Goal: Transaction & Acquisition: Book appointment/travel/reservation

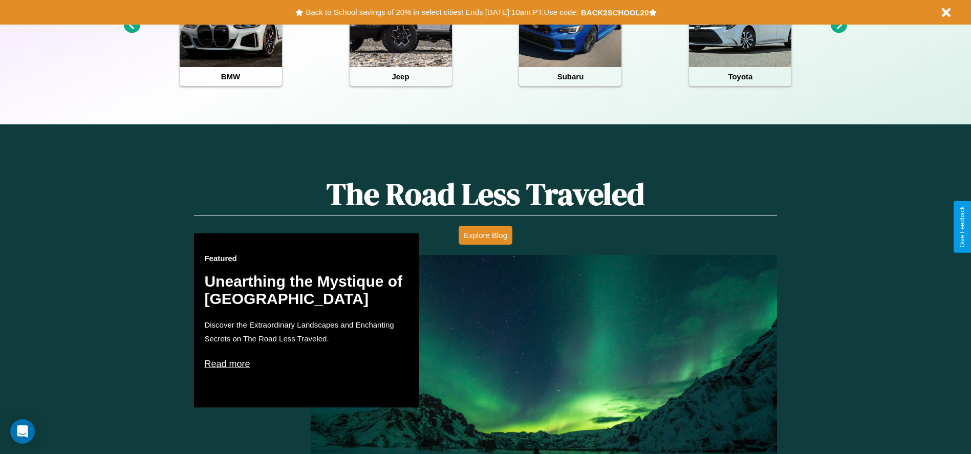
scroll to position [456, 0]
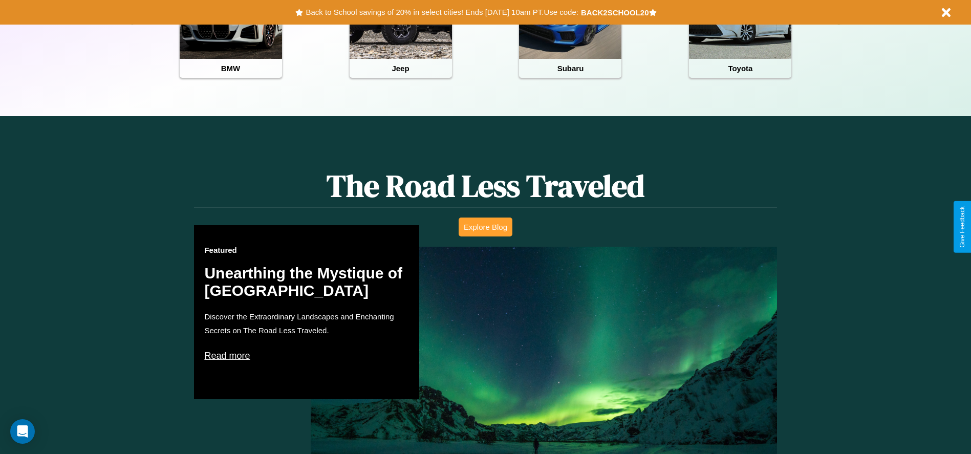
click at [485, 227] on button "Explore Blog" at bounding box center [486, 227] width 54 height 19
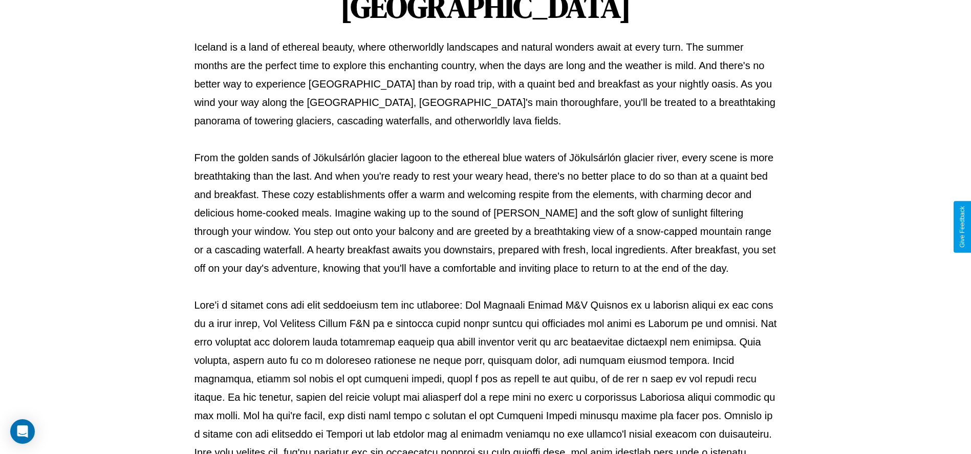
scroll to position [340, 0]
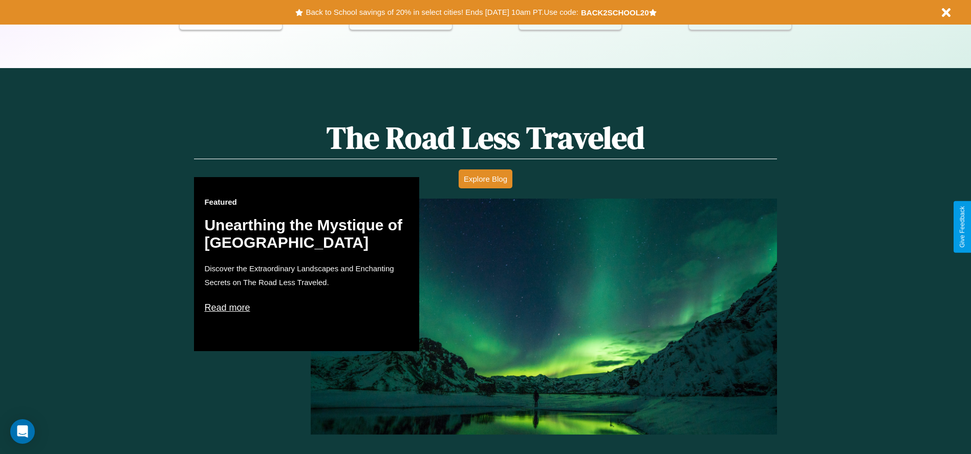
scroll to position [481, 0]
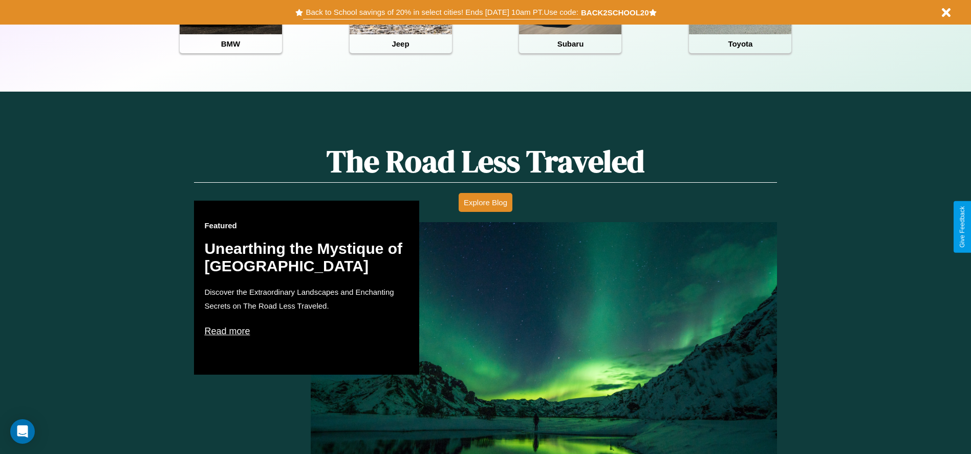
click at [442, 12] on button "Back to School savings of 20% in select cities! Ends [DATE] 10am PT. Use code:" at bounding box center [442, 12] width 278 height 14
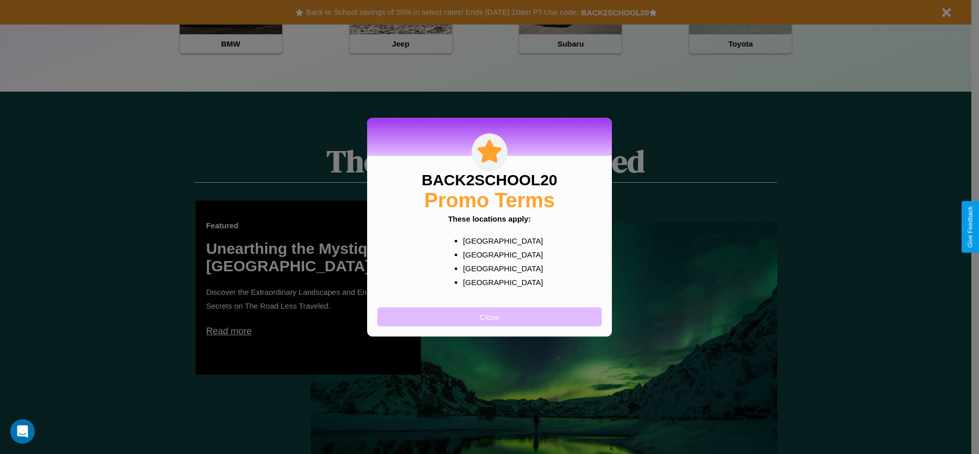
click at [490, 316] on button "Close" at bounding box center [489, 316] width 224 height 19
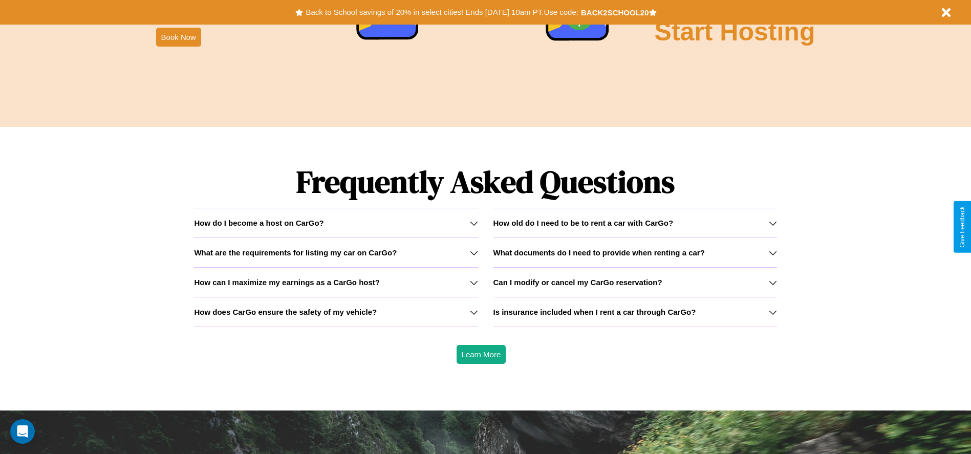
scroll to position [1469, 0]
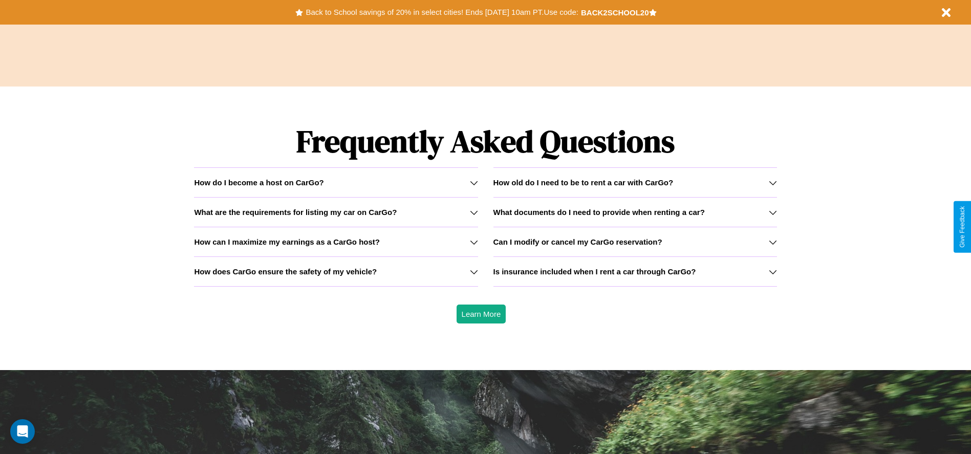
click at [635, 182] on h3 "How old do I need to be to rent a car with CarGo?" at bounding box center [584, 182] width 180 height 9
click at [773, 212] on icon at bounding box center [773, 212] width 8 height 8
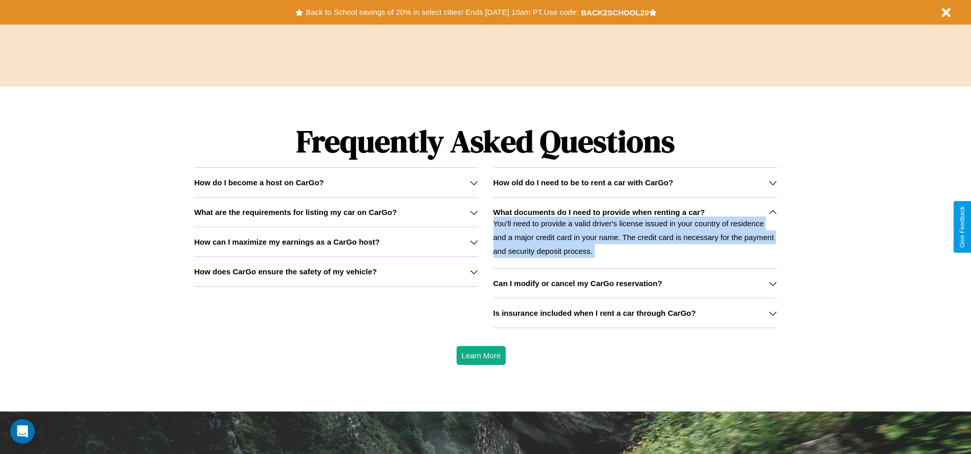
click at [773, 212] on icon at bounding box center [773, 212] width 8 height 8
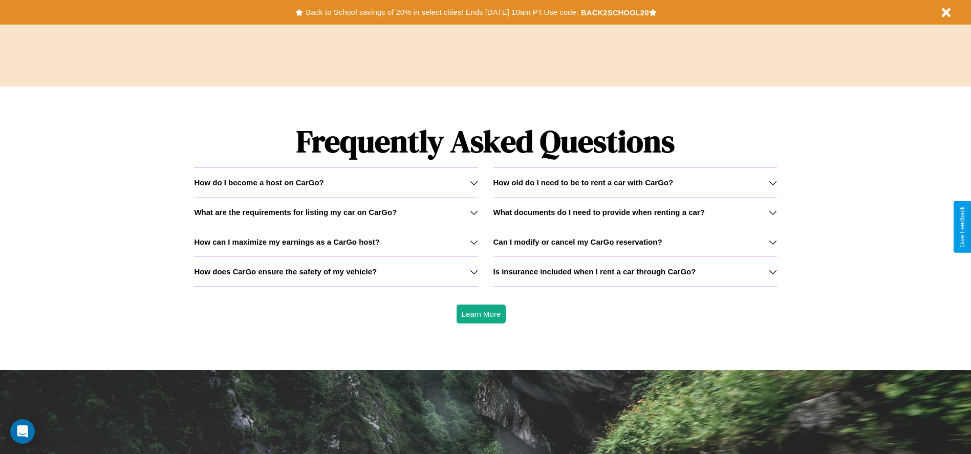
click at [773, 182] on icon at bounding box center [773, 183] width 8 height 8
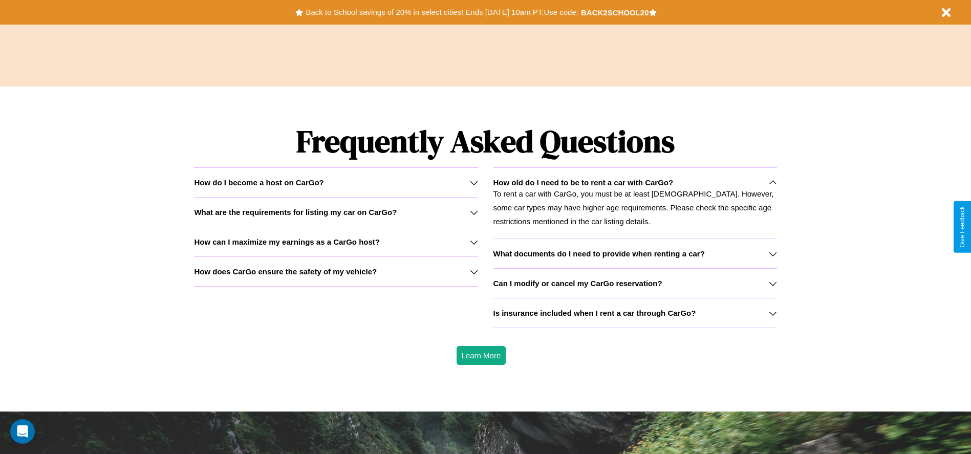
click at [635, 313] on h3 "Is insurance included when I rent a car through CarGo?" at bounding box center [595, 313] width 203 height 9
click at [474, 271] on icon at bounding box center [474, 272] width 8 height 8
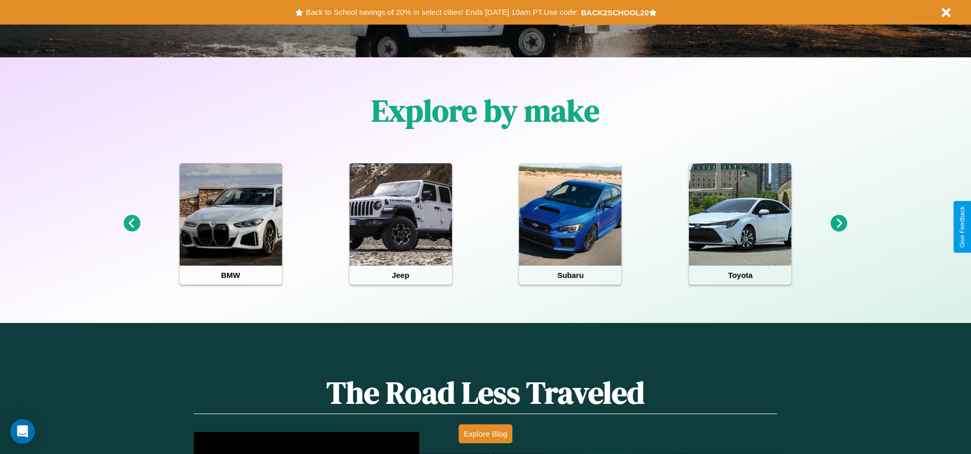
scroll to position [0, 0]
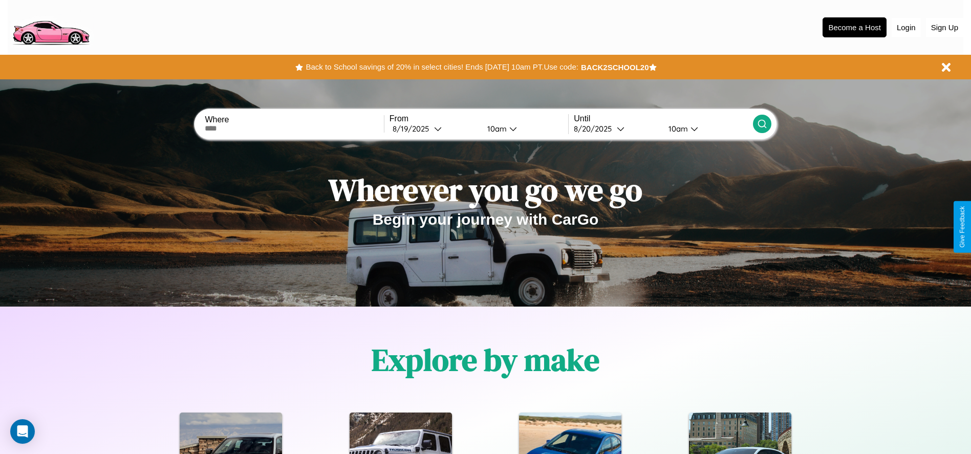
click at [294, 129] on input "text" at bounding box center [294, 128] width 179 height 8
type input "******"
click at [434, 129] on div "[DATE]" at bounding box center [413, 129] width 41 height 10
select select "*"
select select "****"
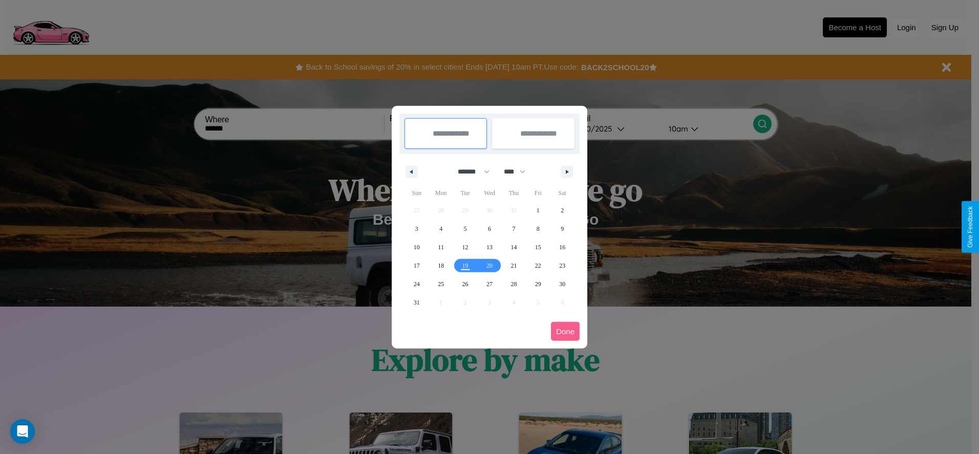
drag, startPoint x: 469, startPoint y: 172, endPoint x: 490, endPoint y: 205, distance: 39.5
click at [469, 172] on select "******* ******** ***** ***** *** **** **** ****** ********* ******* ******** **…" at bounding box center [472, 171] width 44 height 17
select select "*"
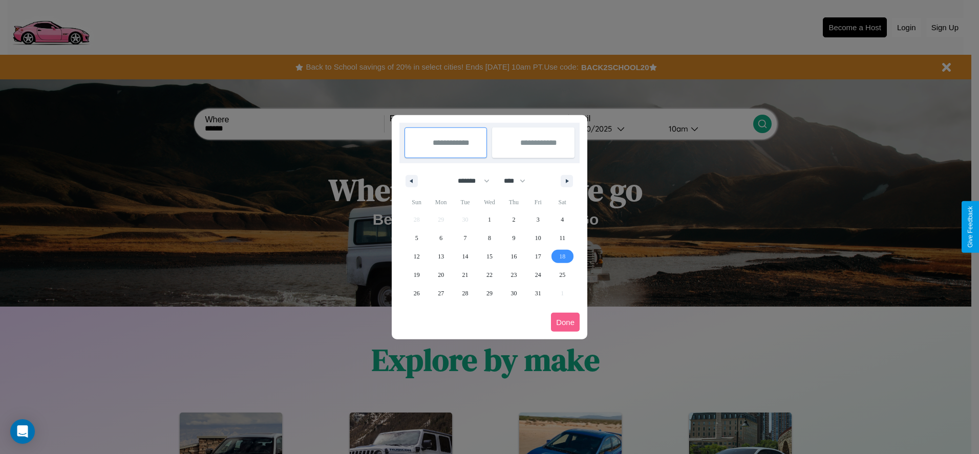
click at [562, 256] on span "18" at bounding box center [562, 256] width 6 height 18
type input "**********"
click at [514, 274] on span "23" at bounding box center [514, 275] width 6 height 18
type input "**********"
click at [565, 322] on button "Done" at bounding box center [565, 322] width 29 height 19
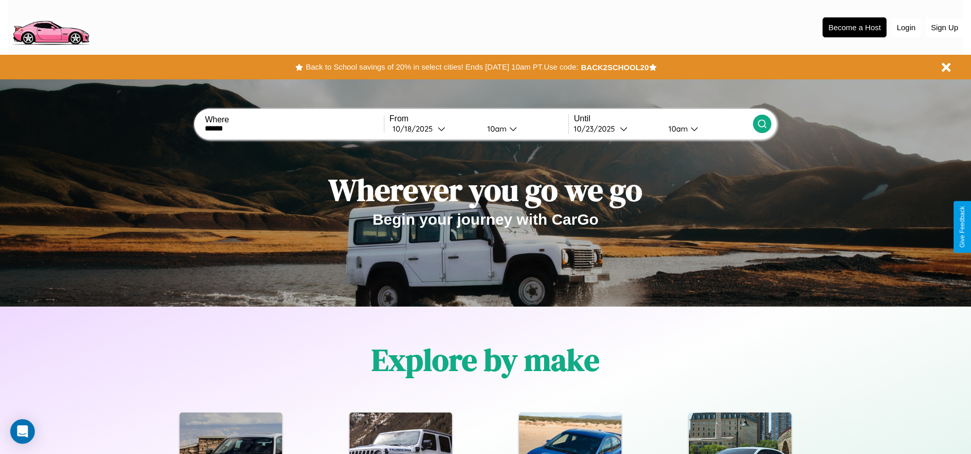
click at [495, 129] on div "10am" at bounding box center [495, 129] width 27 height 10
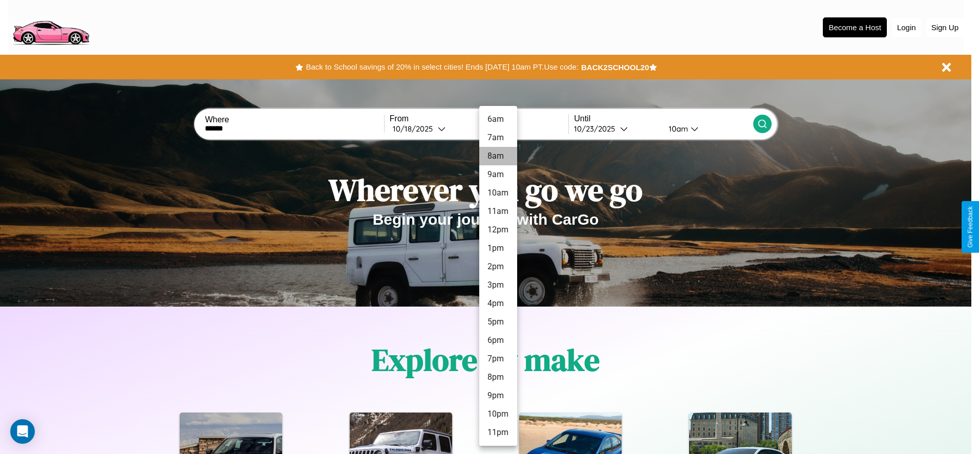
click at [498, 156] on li "8am" at bounding box center [498, 156] width 38 height 18
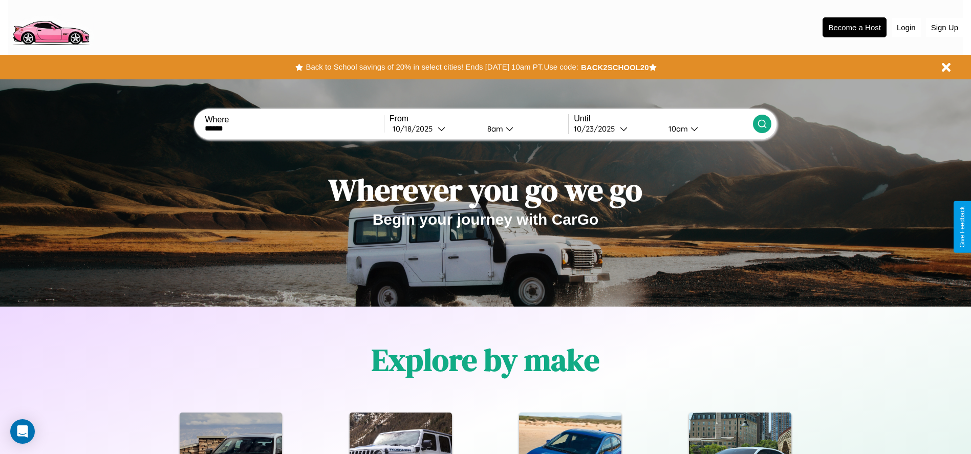
click at [677, 129] on div "10am" at bounding box center [677, 129] width 27 height 10
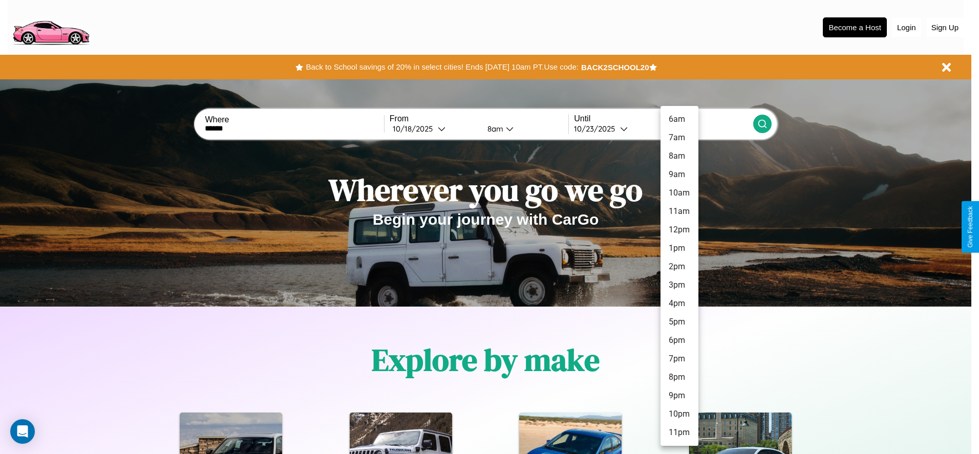
click at [679, 377] on li "8pm" at bounding box center [680, 377] width 38 height 18
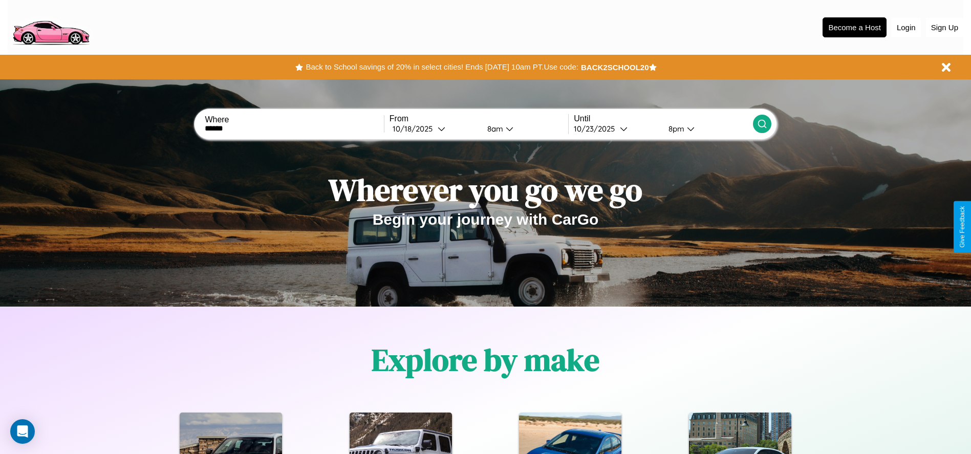
click at [762, 124] on icon at bounding box center [762, 124] width 10 height 10
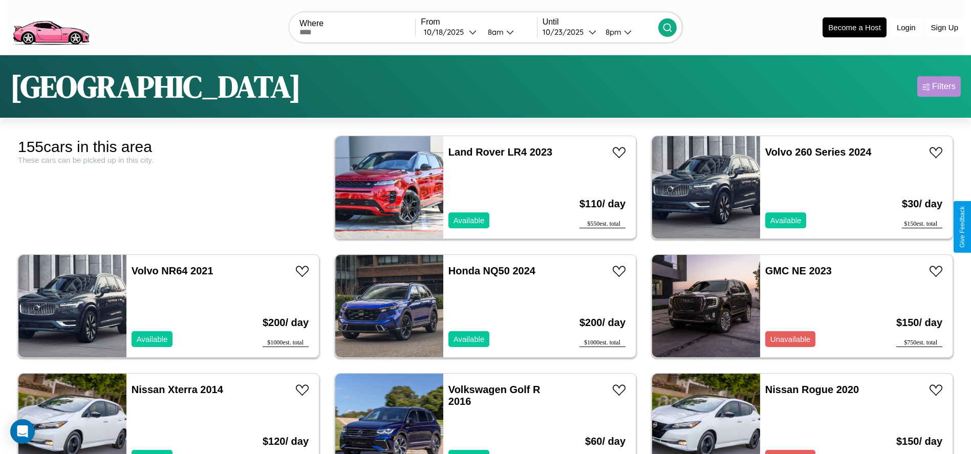
click at [939, 87] on div "Filters" at bounding box center [945, 86] width 24 height 10
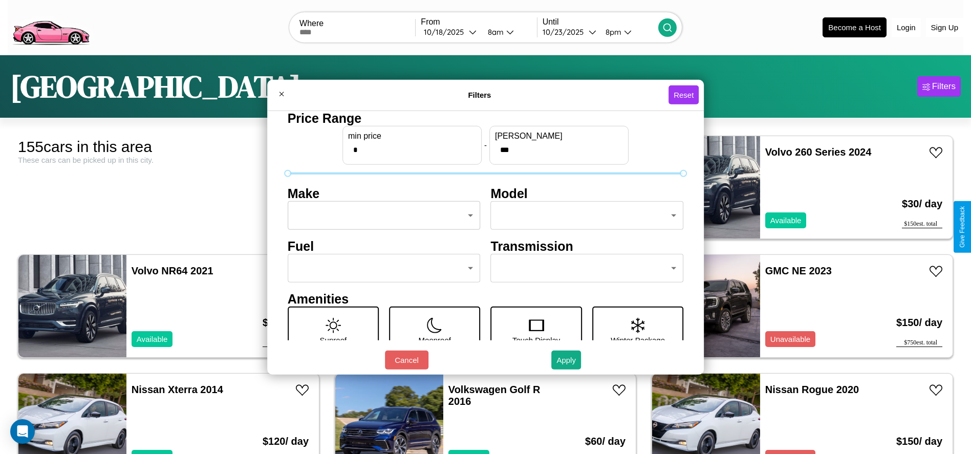
click at [381, 216] on body "CarGo Where From [DATE] 8am Until [DATE] 8pm Become a Host Login Sign Up Boston…" at bounding box center [485, 259] width 971 height 518
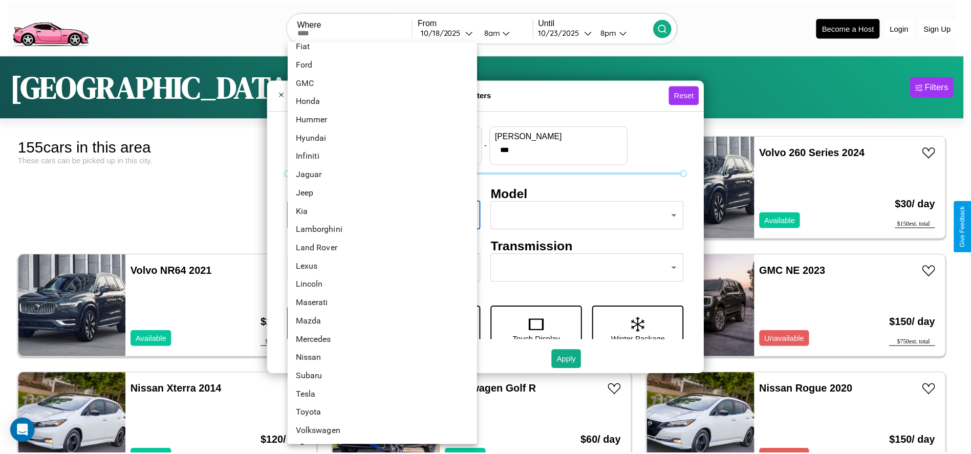
scroll to position [253, 0]
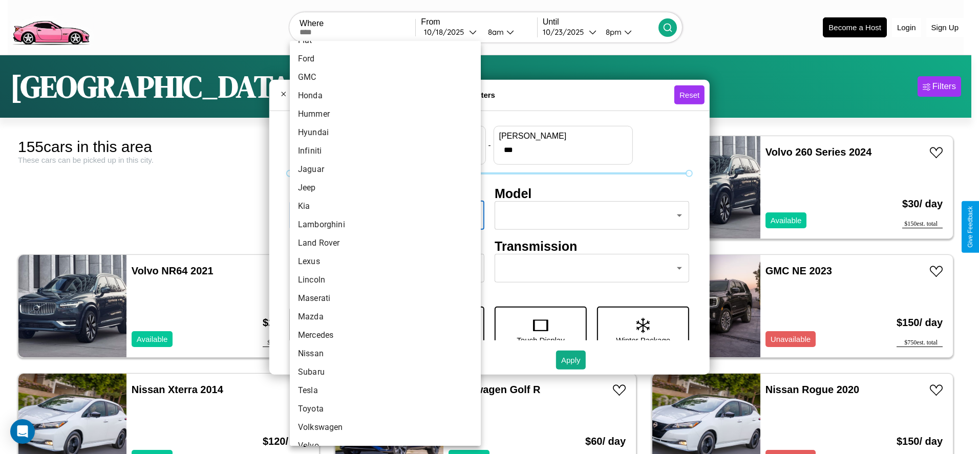
click at [382, 243] on li "Land Rover" at bounding box center [385, 243] width 191 height 18
type input "**********"
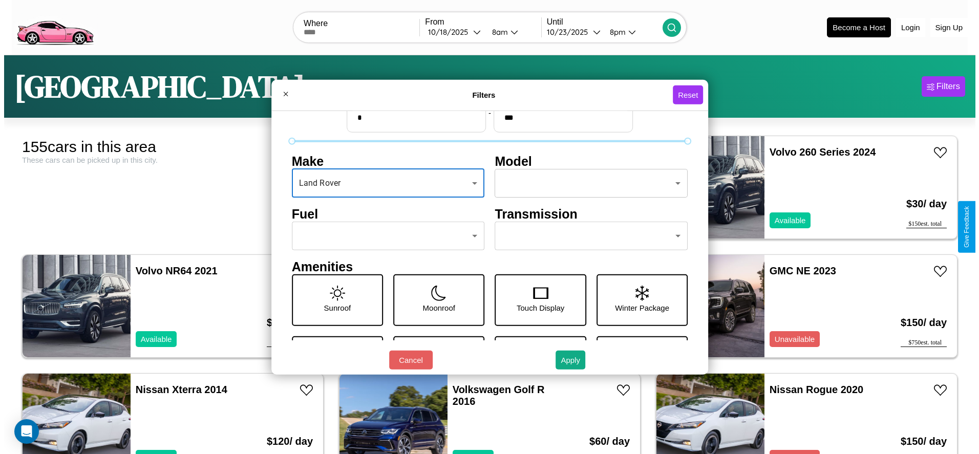
scroll to position [43, 0]
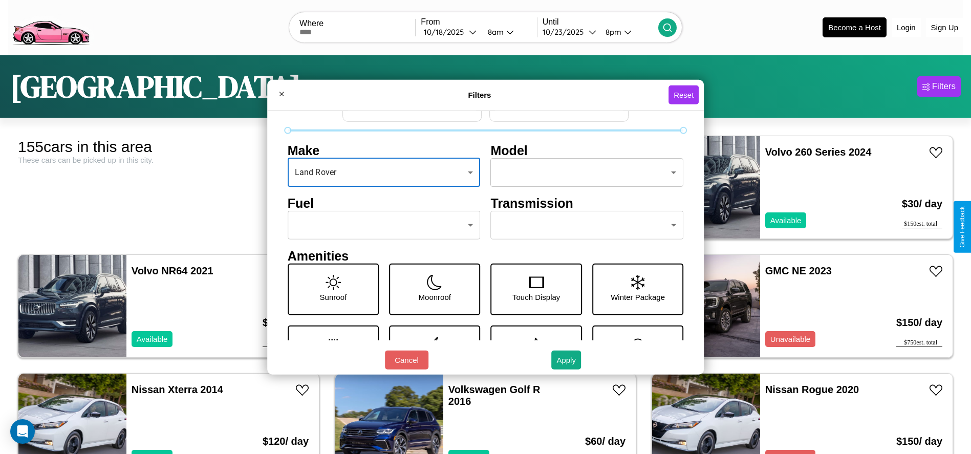
click at [381, 225] on body "CarGo Where From [DATE] 8am Until [DATE] 8pm Become a Host Login Sign Up Boston…" at bounding box center [485, 259] width 971 height 518
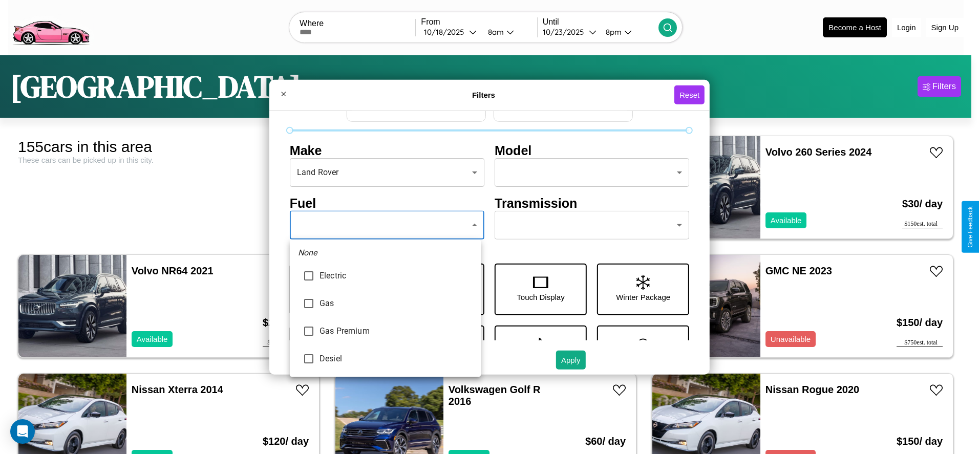
type input "********"
click at [385, 225] on div at bounding box center [489, 227] width 979 height 454
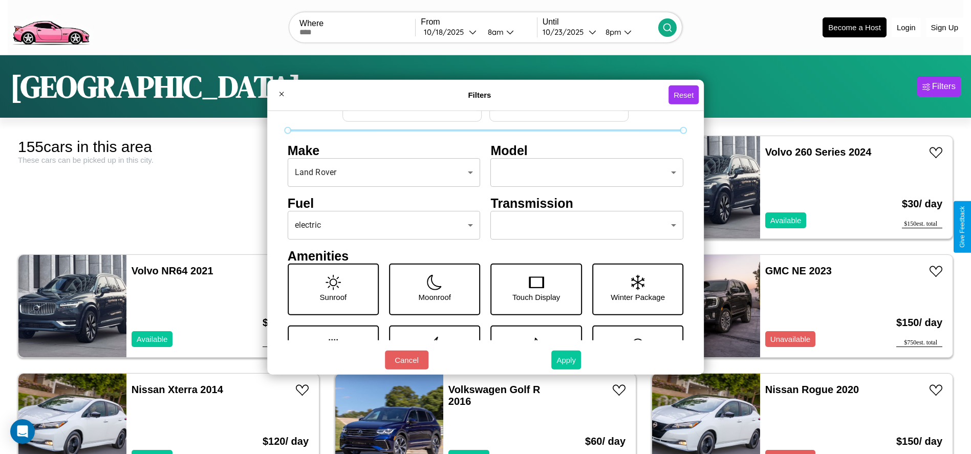
click at [567, 360] on button "Apply" at bounding box center [567, 360] width 30 height 19
